Goal: Transaction & Acquisition: Purchase product/service

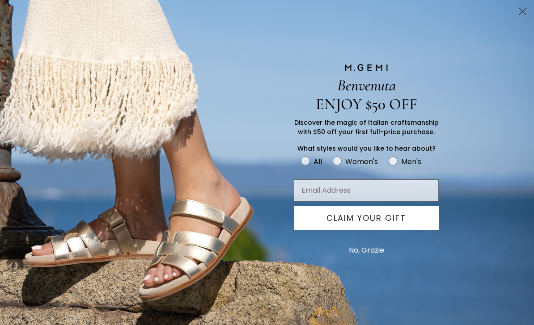
click at [366, 257] on button "No, Grazie" at bounding box center [366, 250] width 44 height 22
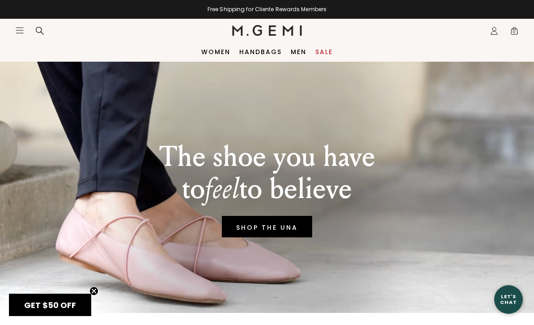
click at [18, 34] on icon "Icons/20x20/hamburger@2x" at bounding box center [19, 30] width 9 height 9
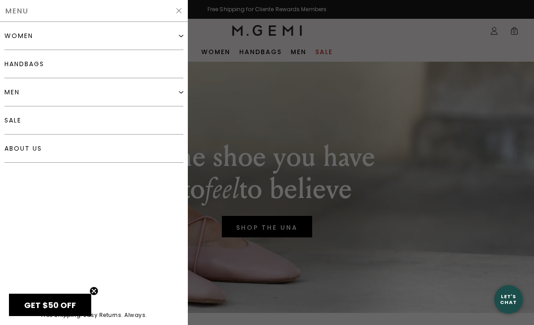
click at [14, 36] on div "women" at bounding box center [18, 35] width 29 height 7
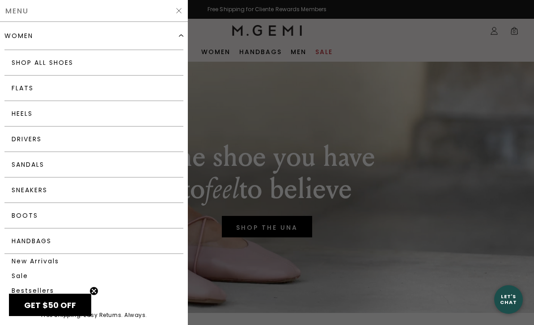
click at [17, 91] on link "Flats" at bounding box center [93, 88] width 179 height 25
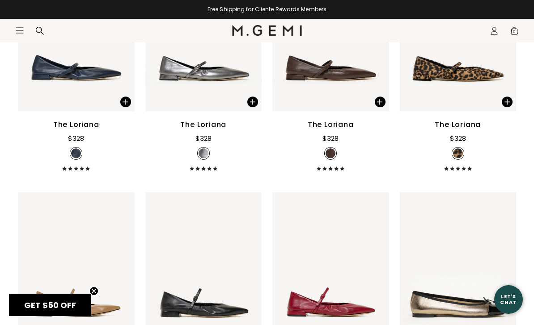
scroll to position [2591, 0]
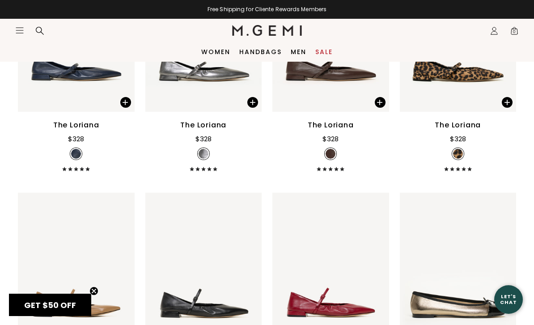
click at [113, 95] on div "Close dialog Still Looking? Unlock $50 Off Enjoy a gift from us on your first f…" at bounding box center [267, 162] width 534 height 325
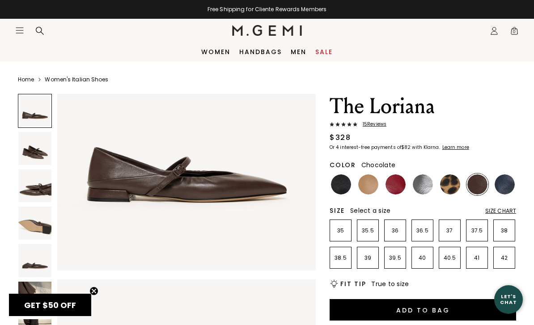
click at [26, 153] on img at bounding box center [34, 148] width 33 height 33
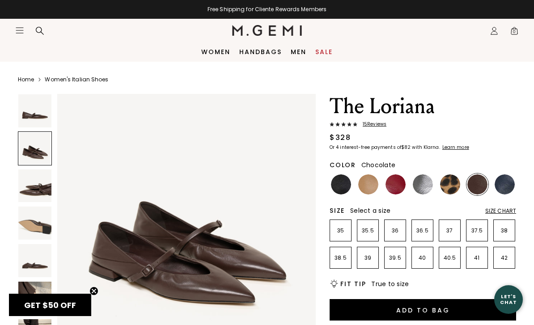
click at [30, 187] on img at bounding box center [34, 186] width 33 height 33
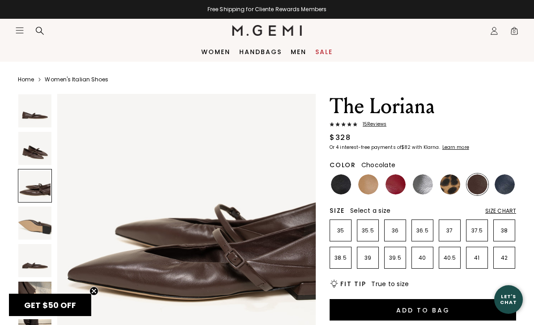
click at [26, 228] on img at bounding box center [34, 223] width 33 height 33
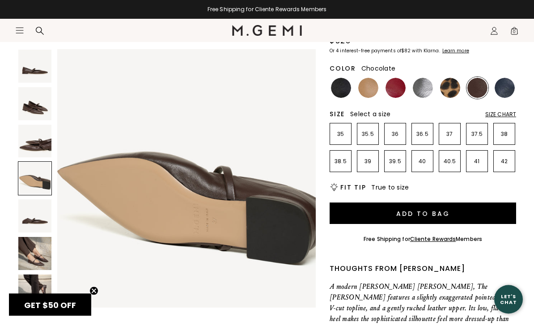
scroll to position [101, 0]
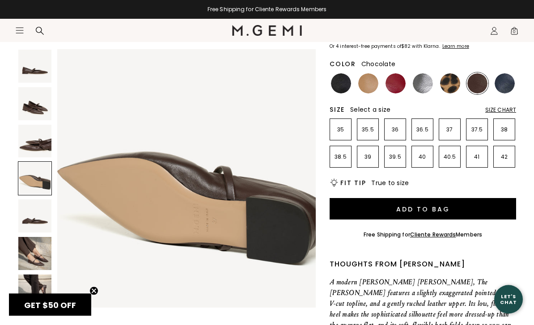
click at [22, 253] on img at bounding box center [34, 253] width 33 height 33
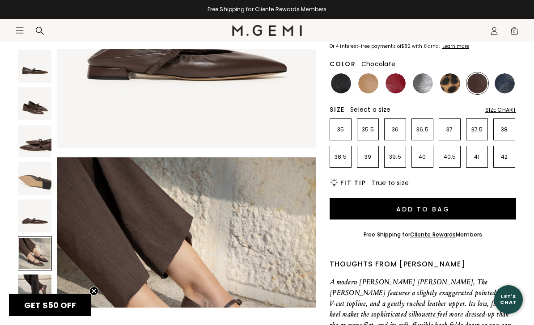
scroll to position [1338, 0]
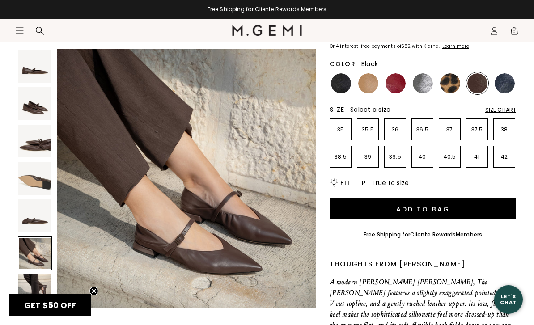
click at [350, 88] on img at bounding box center [341, 83] width 20 height 20
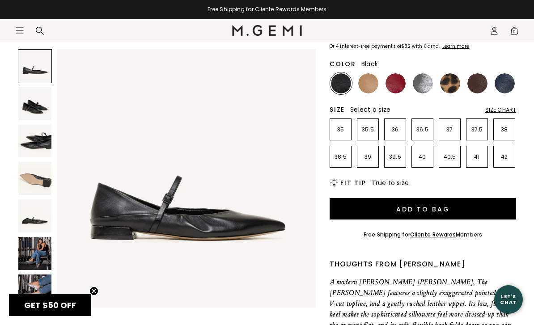
click at [31, 245] on img at bounding box center [34, 253] width 33 height 33
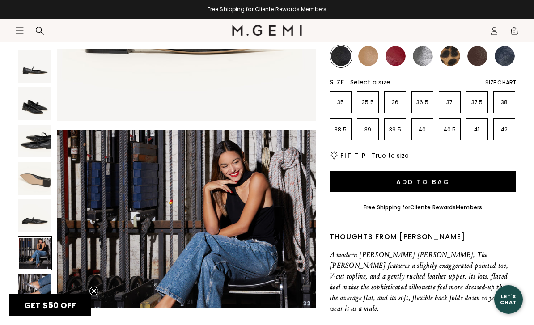
scroll to position [132, 0]
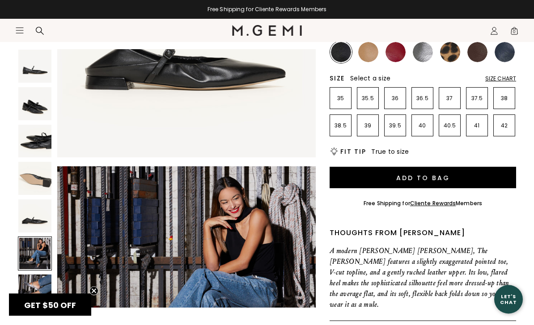
click at [30, 218] on img at bounding box center [34, 215] width 33 height 33
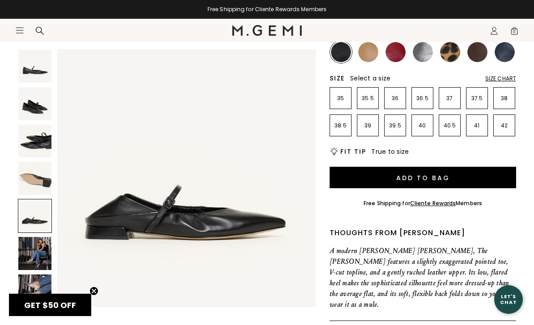
scroll to position [1070, 0]
click at [31, 225] on div at bounding box center [35, 216] width 34 height 34
click at [32, 172] on img at bounding box center [34, 178] width 33 height 33
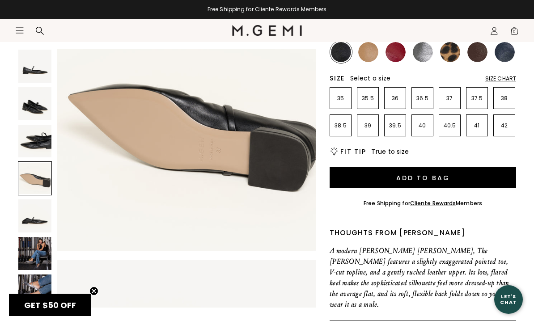
scroll to position [803, 0]
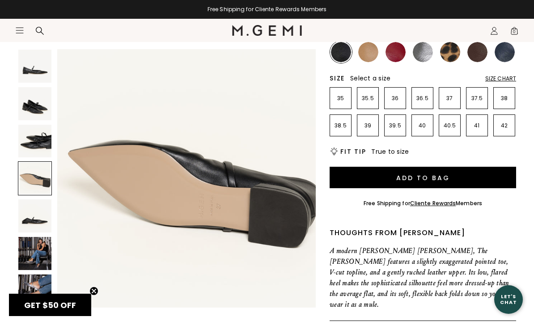
click at [370, 54] on section "Icons/20x20/hamburger@2x Women Shop All Shoes New Arrivals Bestsellers Essentia…" at bounding box center [267, 40] width 534 height 43
click at [367, 49] on section "Icons/20x20/hamburger@2x Women Shop All Shoes New Arrivals Bestsellers Essentia…" at bounding box center [267, 40] width 534 height 43
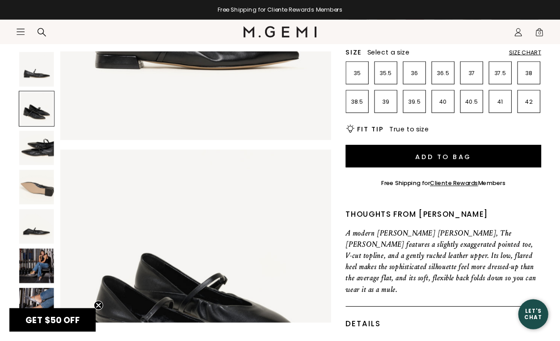
scroll to position [27, 0]
